Goal: Task Accomplishment & Management: Manage account settings

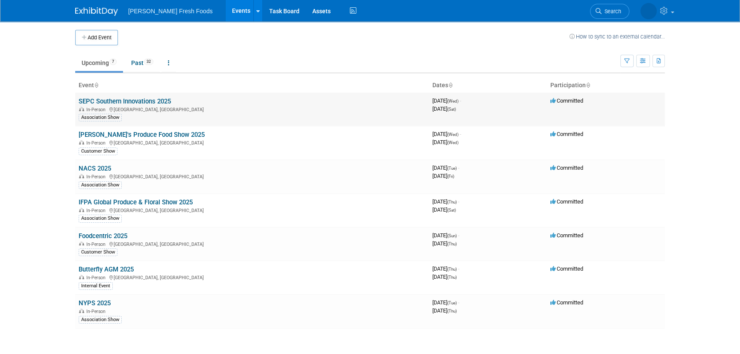
click at [140, 98] on link "SEPC Southern Innovations 2025" at bounding box center [125, 101] width 92 height 8
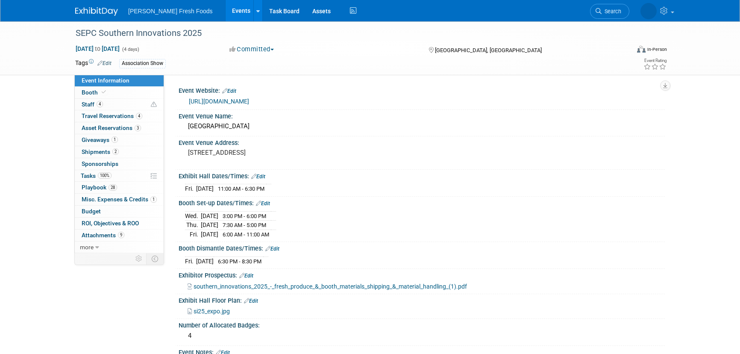
select select "Advanced Warehouse"
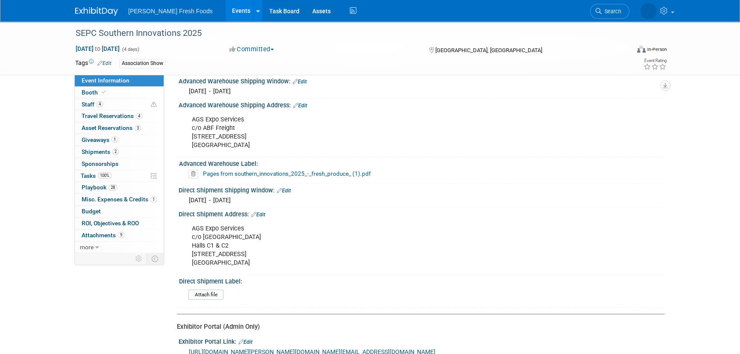
scroll to position [350, 0]
drag, startPoint x: 192, startPoint y: 226, endPoint x: 244, endPoint y: 223, distance: 51.8
click at [244, 223] on div "AGS Expo Services c/o Charlotte Convention Center Halls C1 & C2 501 South Colle…" at bounding box center [378, 245] width 385 height 51
drag, startPoint x: 191, startPoint y: 114, endPoint x: 253, endPoint y: 115, distance: 62.4
click at [253, 115] on div "AGS Expo Services c/o ABF Freight 325 Peach Orchard Road Belmont, NC 28012" at bounding box center [378, 132] width 385 height 43
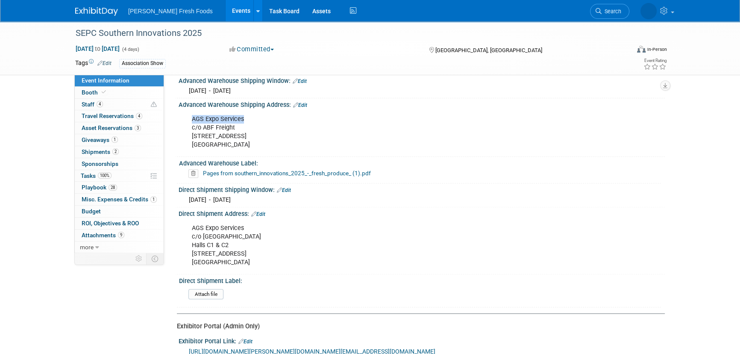
copy div "AGS Expo Services"
drag, startPoint x: 203, startPoint y: 123, endPoint x: 239, endPoint y: 126, distance: 36.1
click at [239, 126] on div "AGS Expo Services c/o ABF Freight 325 Peach Orchard Road Belmont, NC 28012" at bounding box center [378, 132] width 385 height 43
copy div "ABF Freight"
drag, startPoint x: 191, startPoint y: 132, endPoint x: 260, endPoint y: 131, distance: 68.4
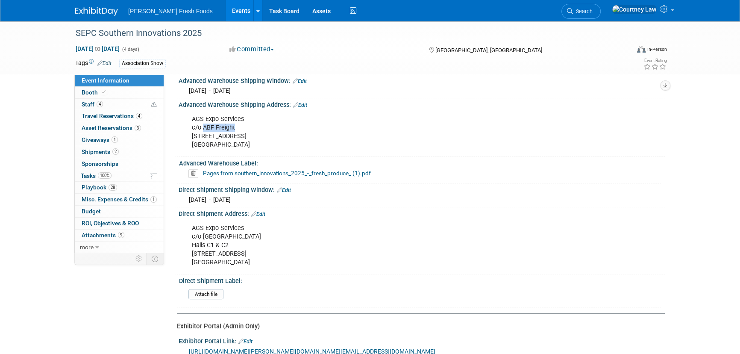
click at [260, 131] on div "AGS Expo Services c/o ABF Freight 325 Peach Orchard Road Belmont, NC 28012" at bounding box center [378, 132] width 385 height 43
copy div "325 Peach Orchard Road"
drag, startPoint x: 132, startPoint y: 92, endPoint x: 147, endPoint y: 90, distance: 15.2
click at [132, 92] on link "Booth" at bounding box center [119, 93] width 89 height 12
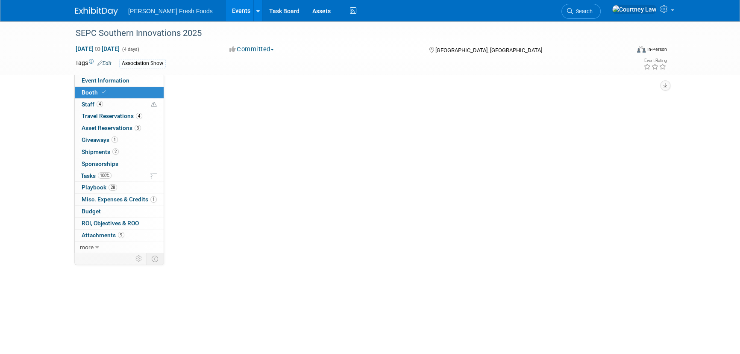
scroll to position [0, 0]
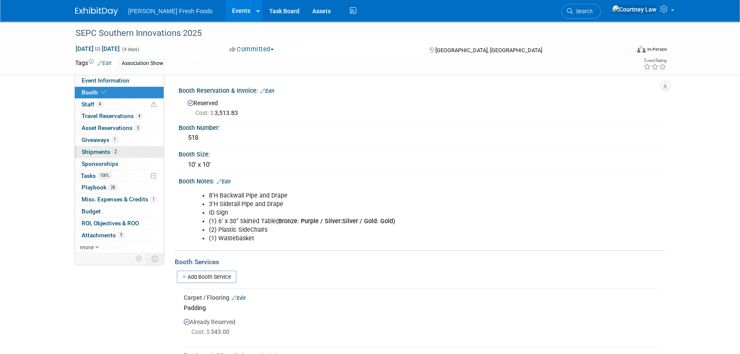
click at [118, 154] on link "2 Shipments 2" at bounding box center [119, 152] width 89 height 12
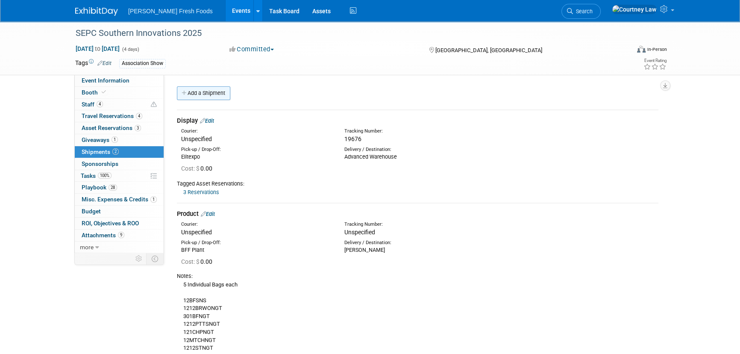
click at [217, 91] on link "Add a Shipment" at bounding box center [203, 93] width 53 height 14
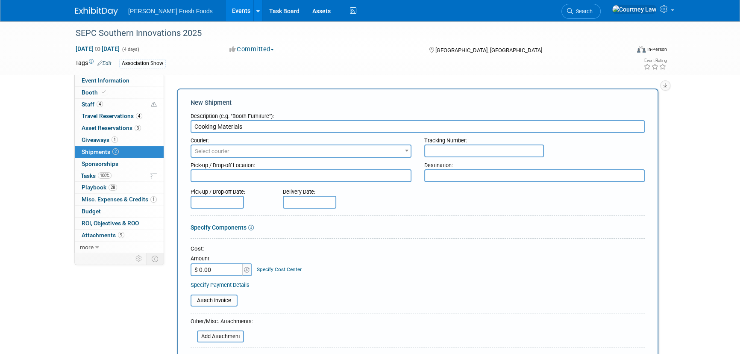
type input "Cooking Materials"
click at [328, 173] on textarea at bounding box center [301, 175] width 221 height 13
type textarea "BFF Plant"
click at [239, 200] on input "text" at bounding box center [217, 202] width 53 height 13
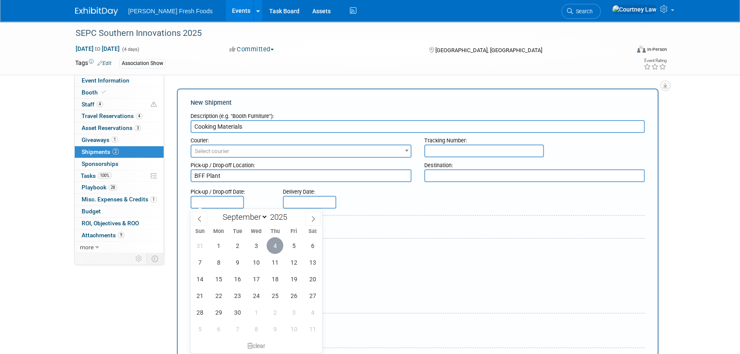
drag, startPoint x: 275, startPoint y: 244, endPoint x: 299, endPoint y: 206, distance: 44.6
click at [276, 241] on span "4" at bounding box center [275, 245] width 17 height 17
type input "Sep 4, 2025"
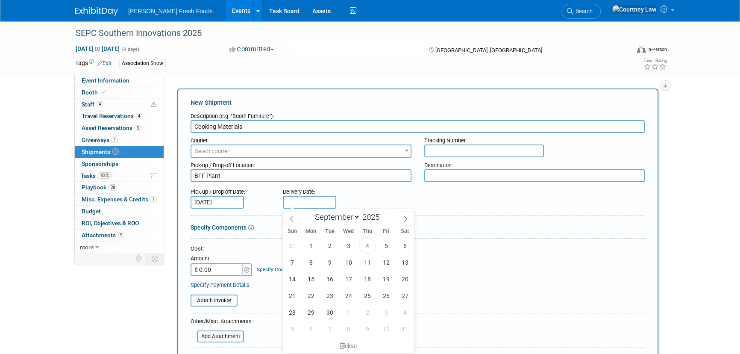
click at [300, 199] on input "text" at bounding box center [309, 202] width 53 height 13
click at [384, 247] on span "5" at bounding box center [386, 245] width 17 height 17
type input "Sep 5, 2025"
click at [456, 234] on form "Description (e.g. "Booth Furniture"): Cooking Materials Courier: 007EX 17 Post …" at bounding box center [418, 288] width 454 height 359
click at [217, 265] on input "$ 0.00" at bounding box center [217, 269] width 53 height 13
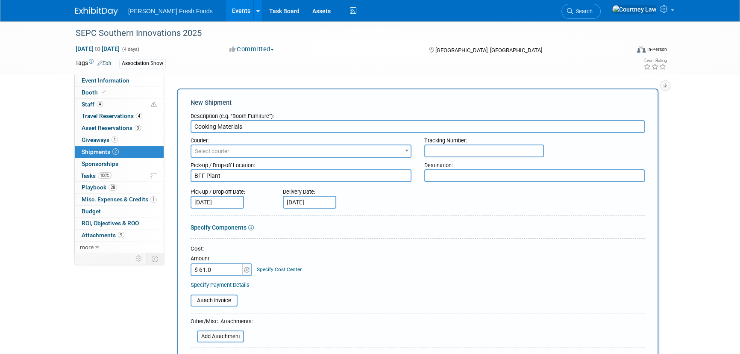
type input "$ 61.02"
click at [461, 145] on input "text" at bounding box center [484, 150] width 120 height 13
paste input "884120705114"
type input "884120705114"
click at [444, 178] on textarea at bounding box center [534, 175] width 221 height 13
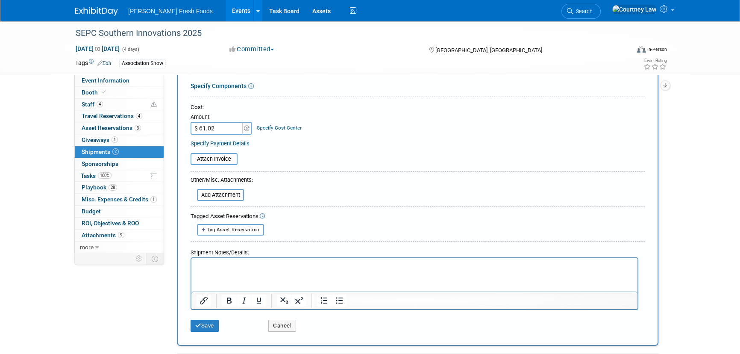
scroll to position [155, 0]
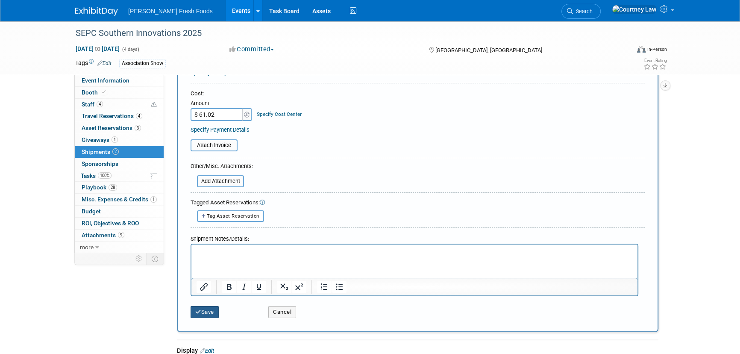
type textarea "Advanced Warehouse"
click at [217, 316] on button "Save" at bounding box center [205, 312] width 28 height 12
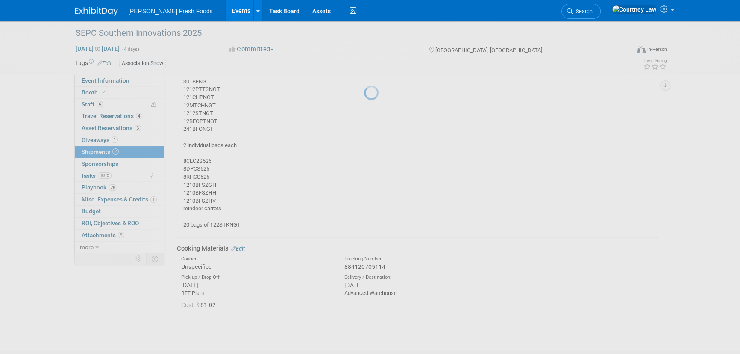
scroll to position [291, 0]
